Goal: Find specific page/section: Find specific page/section

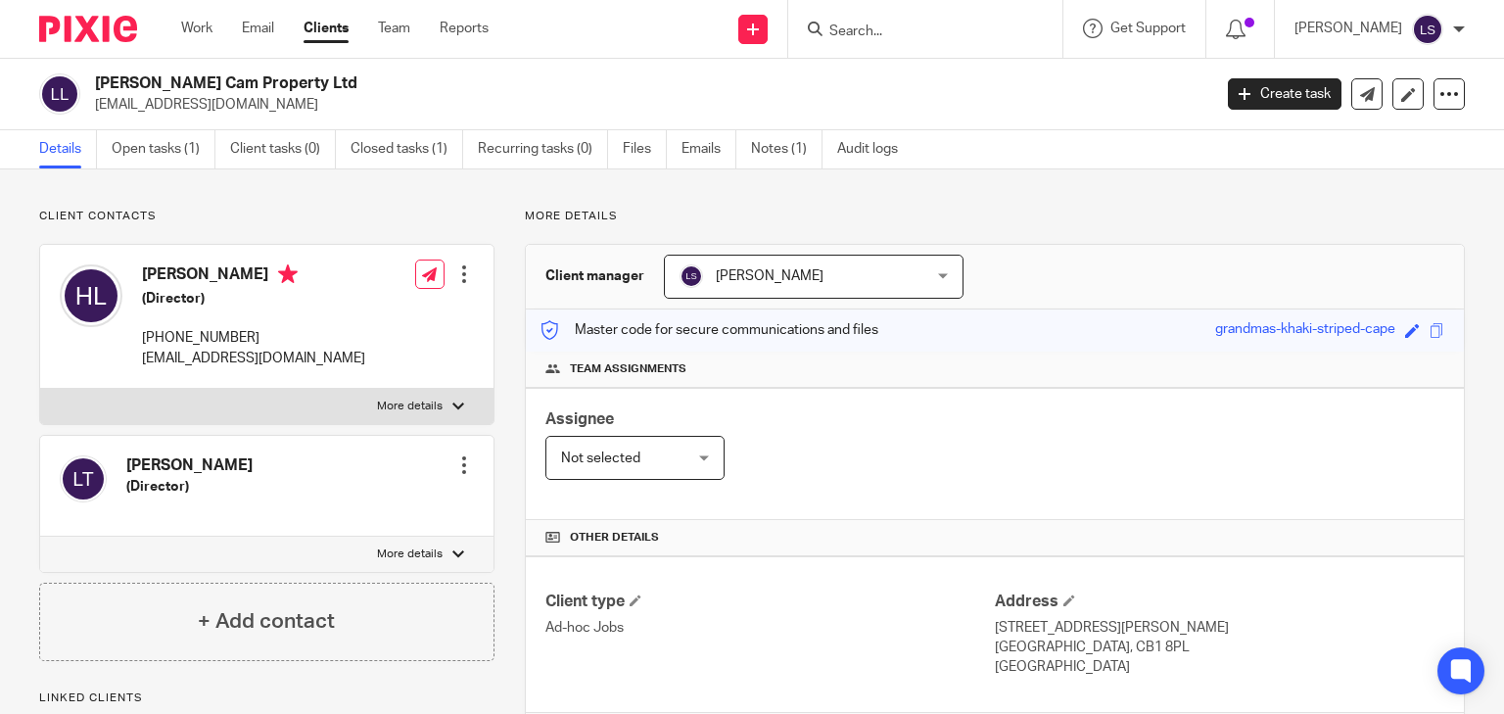
scroll to position [470, 0]
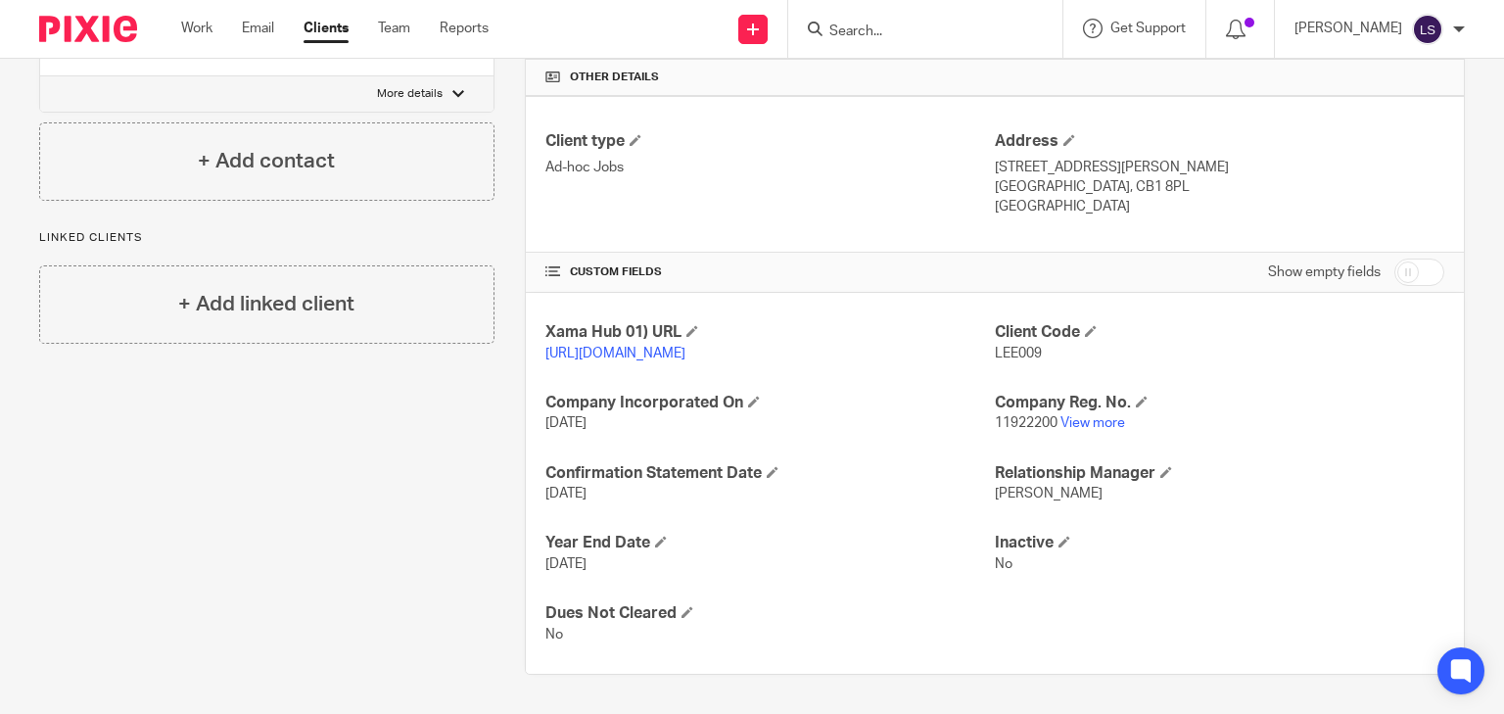
click at [940, 34] on input "Search" at bounding box center [916, 33] width 176 height 18
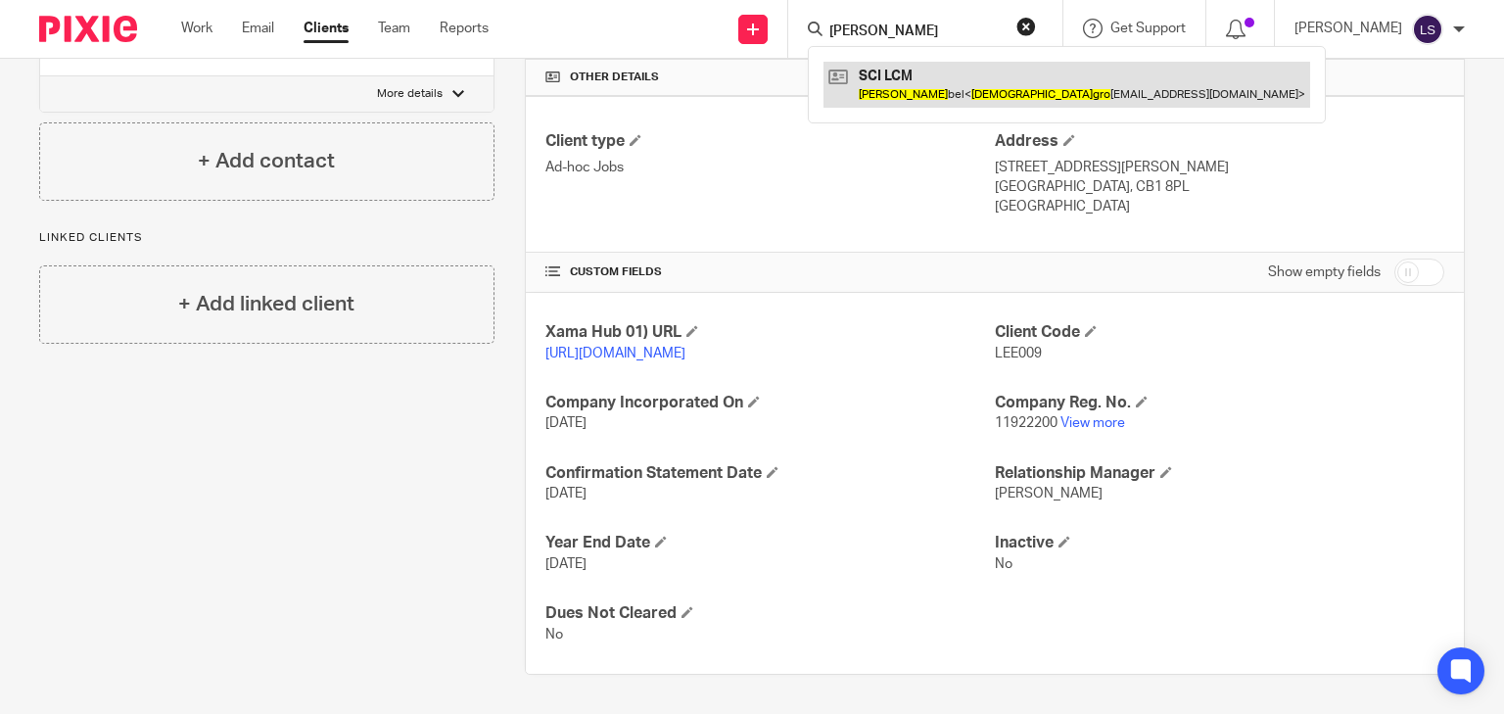
type input "christian Gro"
click at [932, 90] on link at bounding box center [1067, 84] width 487 height 45
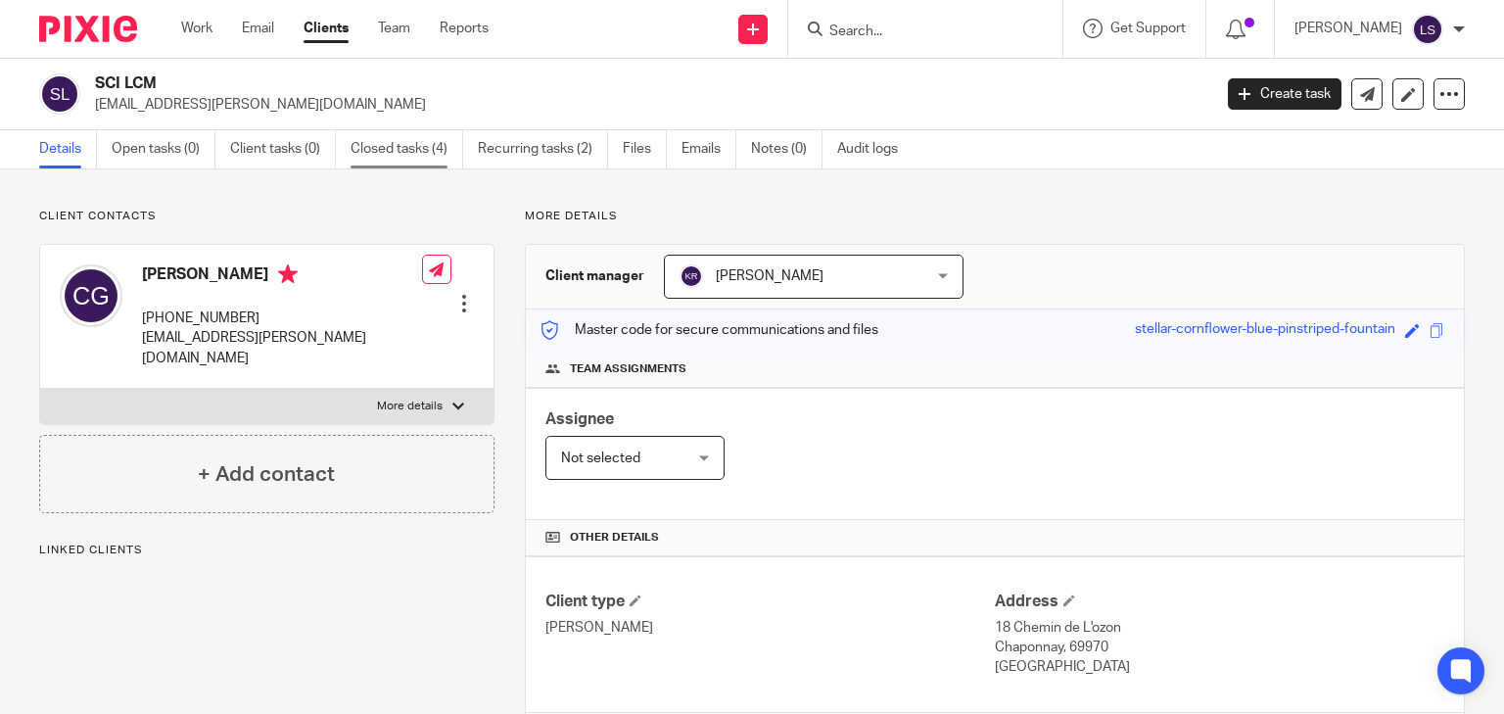
click at [427, 145] on link "Closed tasks (4)" at bounding box center [407, 149] width 113 height 38
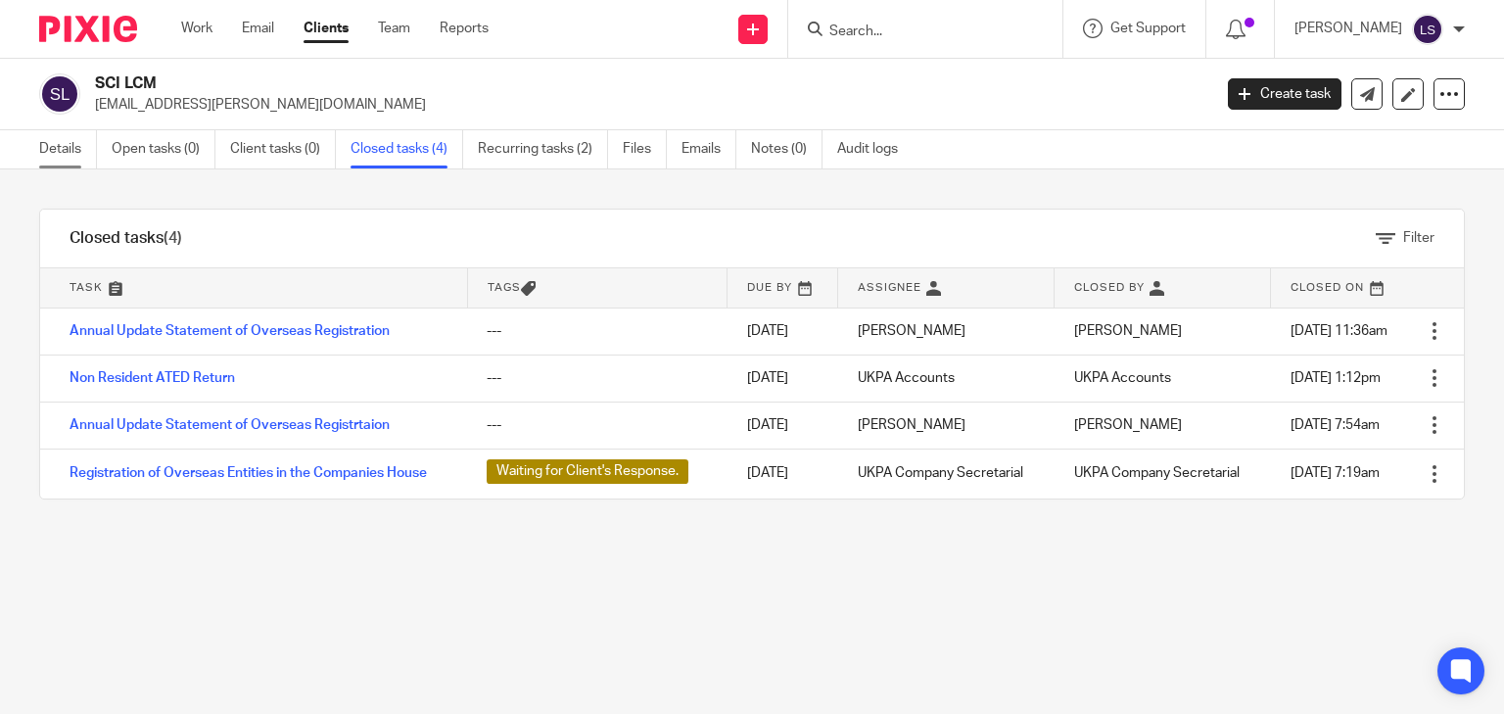
click at [43, 145] on link "Details" at bounding box center [68, 149] width 58 height 38
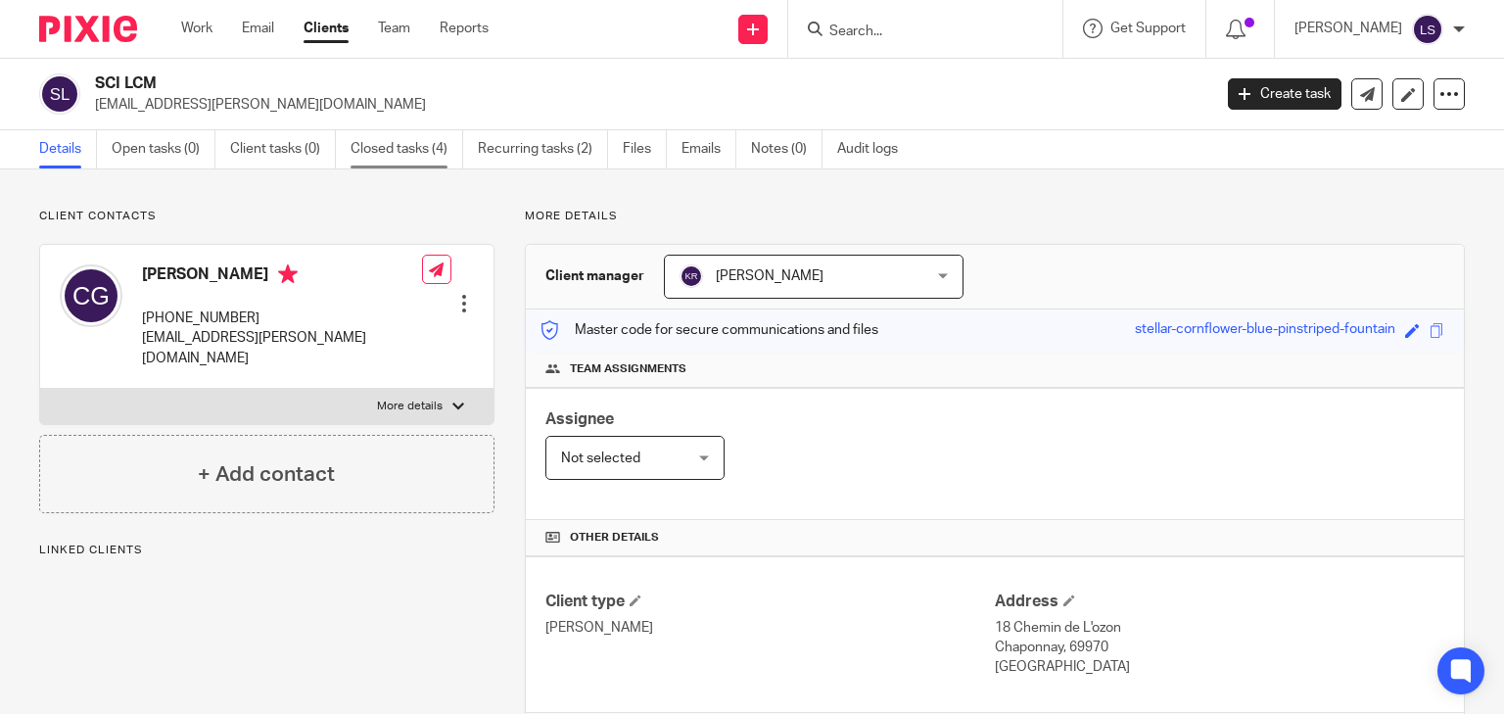
click at [420, 154] on link "Closed tasks (4)" at bounding box center [407, 149] width 113 height 38
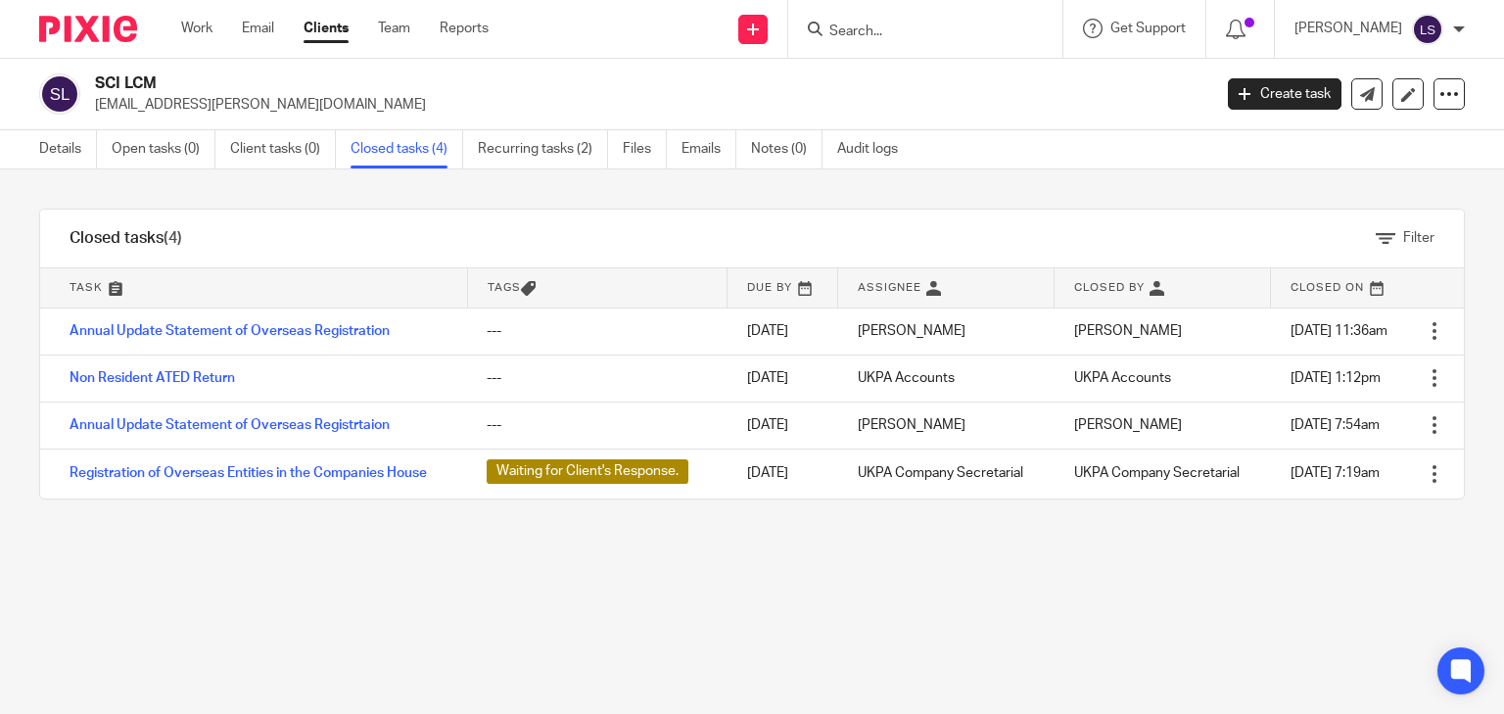
click at [885, 603] on div "Filter tasks Only show tasks matching all of these conditions 1 Task name Is Is…" at bounding box center [752, 441] width 1504 height 544
drag, startPoint x: 180, startPoint y: 79, endPoint x: 85, endPoint y: 83, distance: 95.1
click at [85, 83] on div "SCI LCM [EMAIL_ADDRESS][PERSON_NAME][DOMAIN_NAME]" at bounding box center [618, 93] width 1159 height 41
copy div "SCI LCM"
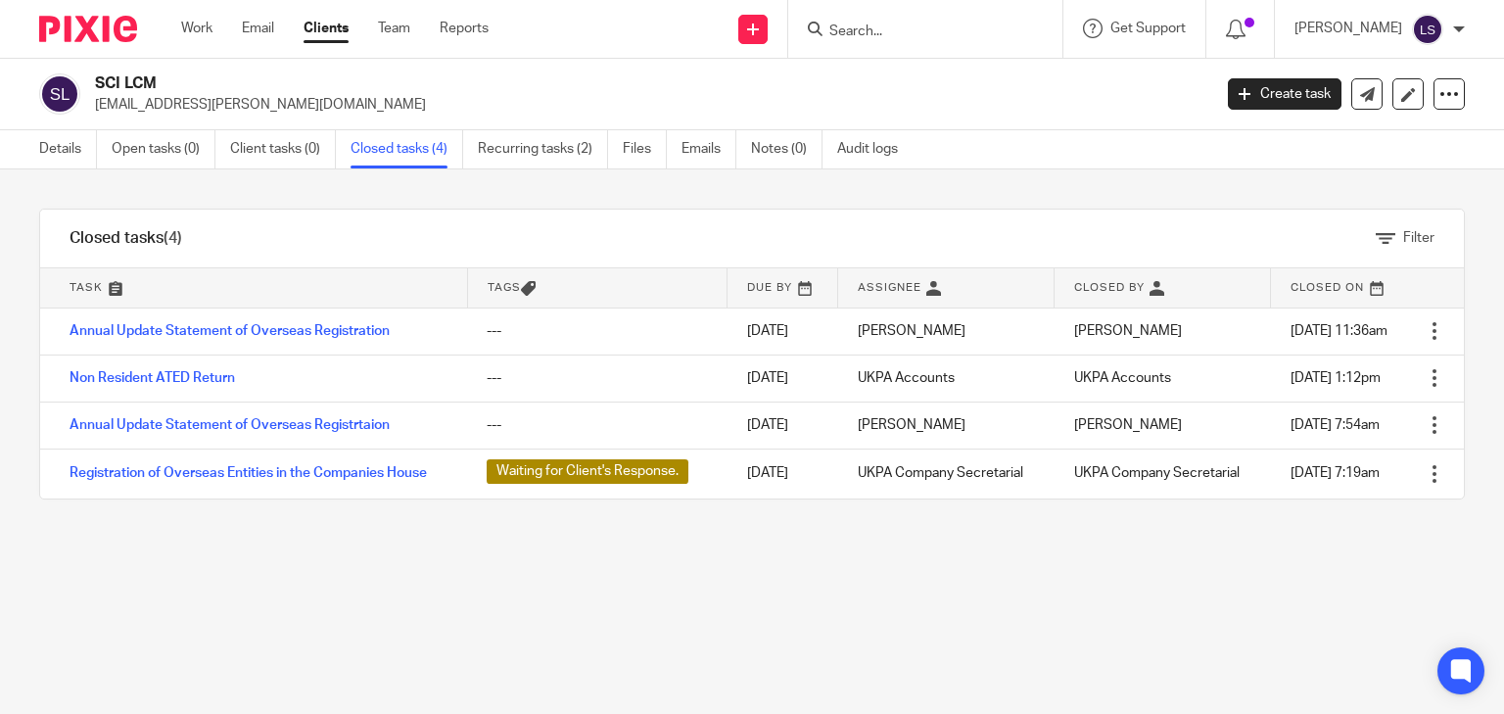
click at [302, 585] on div "Filter tasks Only show tasks matching all of these conditions 1 Task name Is Is…" at bounding box center [752, 441] width 1504 height 544
drag, startPoint x: 168, startPoint y: 83, endPoint x: 92, endPoint y: 71, distance: 77.4
click at [92, 71] on div "SCI LCM [EMAIL_ADDRESS][PERSON_NAME][DOMAIN_NAME] Create task Update from Compa…" at bounding box center [752, 94] width 1504 height 71
copy h2 "SCI LCM"
